Goal: Information Seeking & Learning: Learn about a topic

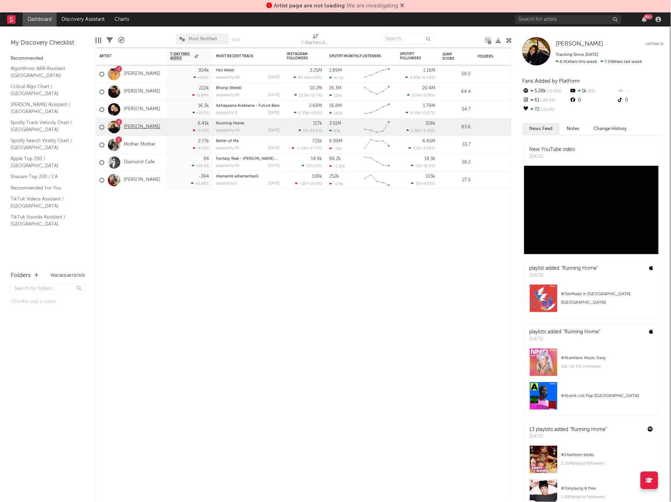
click at [139, 127] on link "[PERSON_NAME]" at bounding box center [142, 127] width 36 height 6
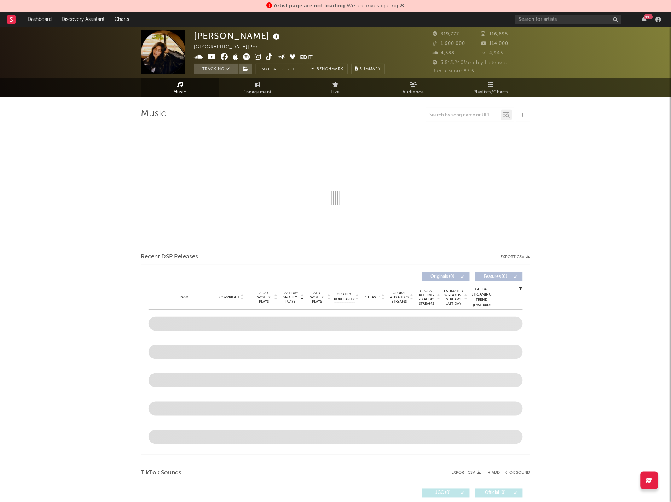
select select "6m"
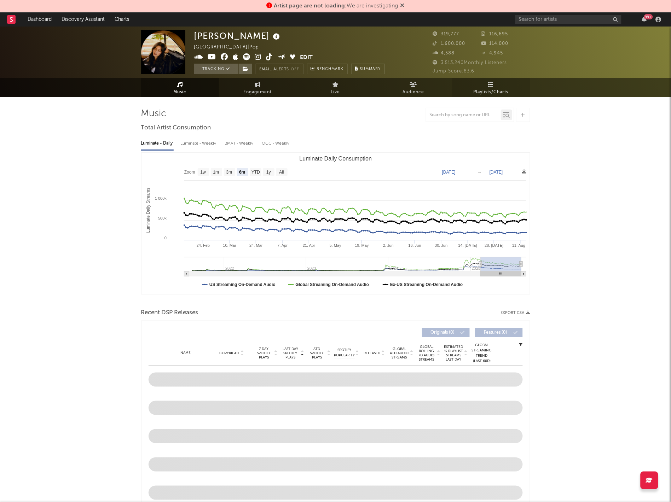
click at [479, 88] on span "Playlists/Charts" at bounding box center [491, 92] width 35 height 8
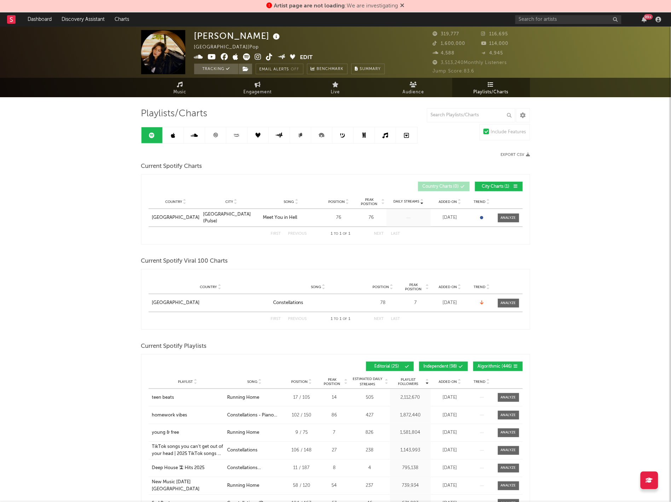
click at [453, 385] on div "Playlist City Song Position Peak Position Estimated Daily Streams Playlist Foll…" at bounding box center [336, 382] width 374 height 14
click at [450, 382] on span "Added On" at bounding box center [448, 382] width 18 height 4
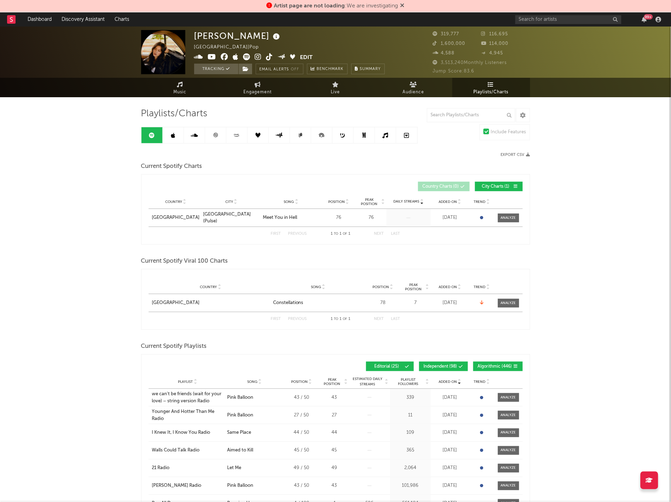
click at [491, 367] on span "Algorithmic ( 446 )" at bounding box center [495, 367] width 34 height 4
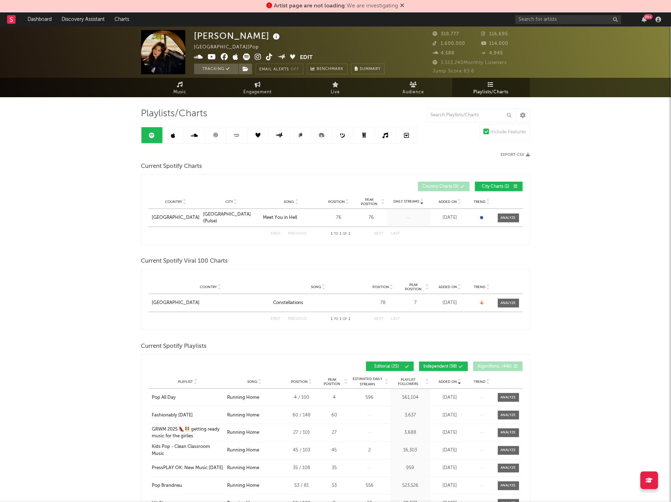
click at [441, 365] on span "Independent ( 98 )" at bounding box center [441, 367] width 34 height 4
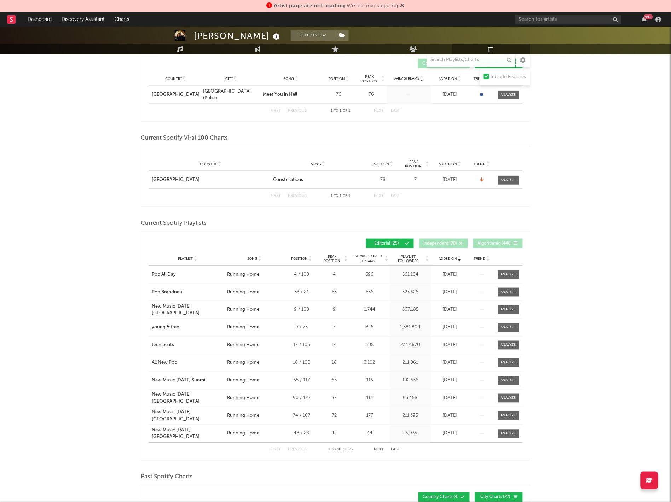
scroll to position [122, 0]
click at [378, 451] on button "Next" at bounding box center [379, 451] width 10 height 4
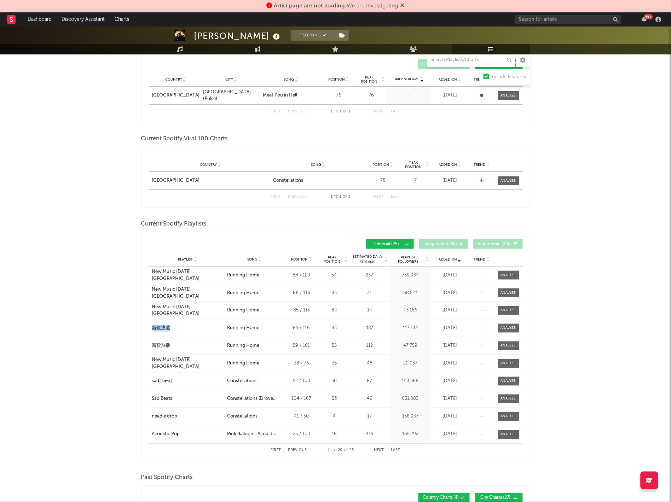
drag, startPoint x: 132, startPoint y: 327, endPoint x: 170, endPoint y: 331, distance: 38.7
copy div "新歌快遞"
drag, startPoint x: 131, startPoint y: 343, endPoint x: 174, endPoint y: 343, distance: 42.8
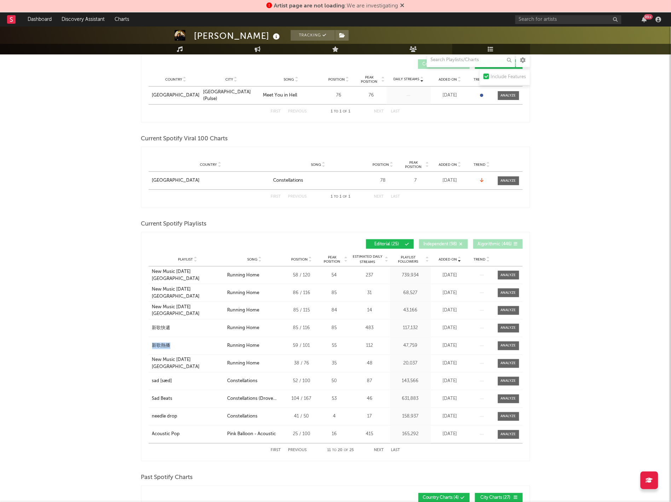
copy div "新歌熱播"
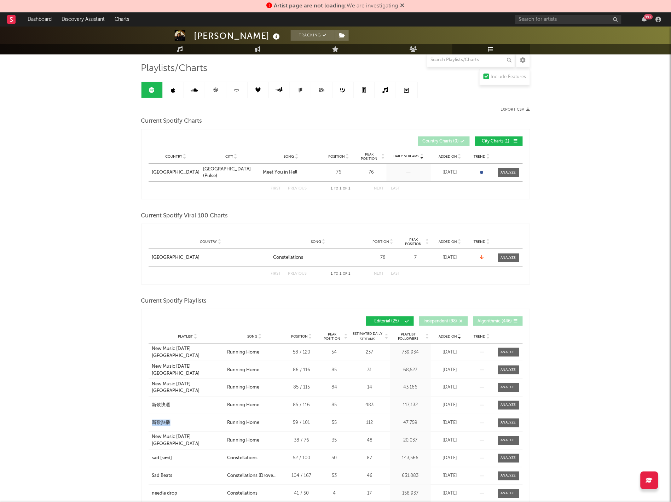
click at [180, 84] on link at bounding box center [173, 90] width 21 height 16
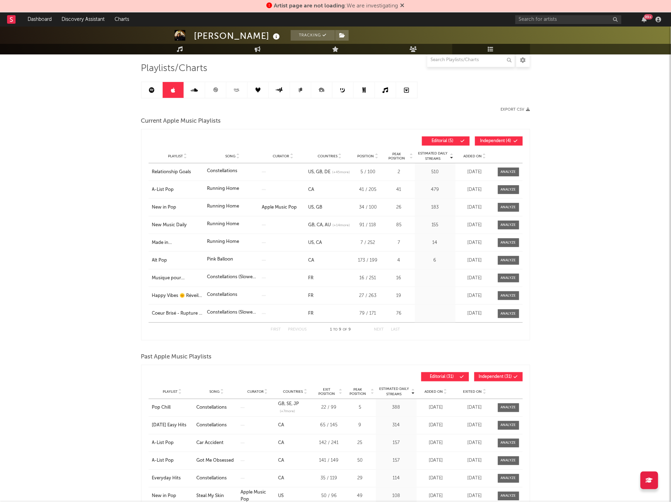
click at [476, 157] on span "Added On" at bounding box center [473, 156] width 18 height 4
click at [493, 142] on span "Independent ( 4 )" at bounding box center [496, 141] width 33 height 4
